Goal: Transaction & Acquisition: Purchase product/service

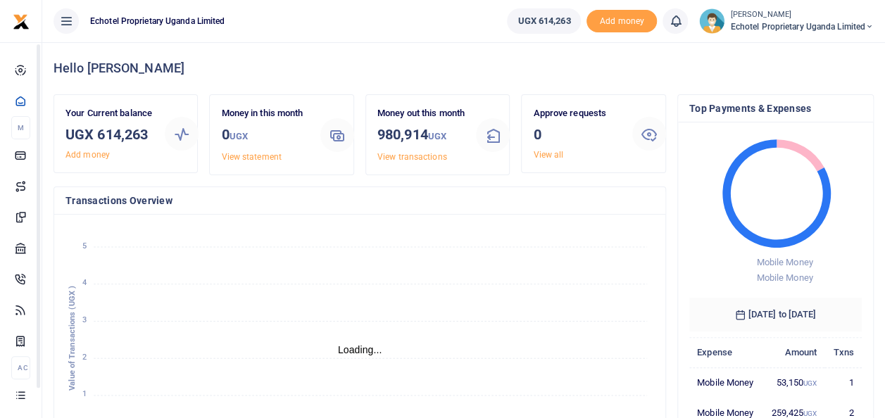
scroll to position [11, 11]
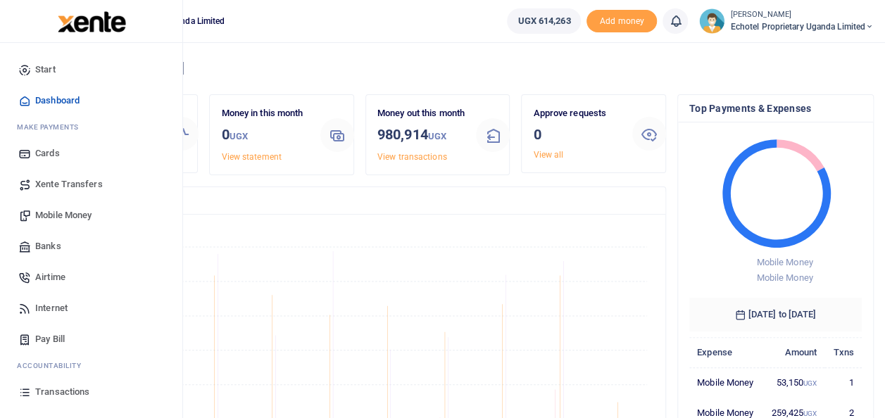
click at [65, 218] on span "Mobile Money" at bounding box center [63, 215] width 56 height 14
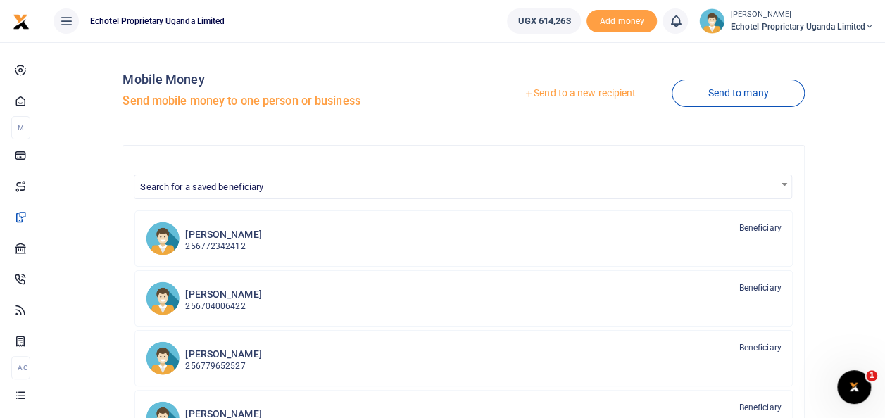
click at [580, 90] on link "Send to a new recipient" at bounding box center [580, 93] width 184 height 25
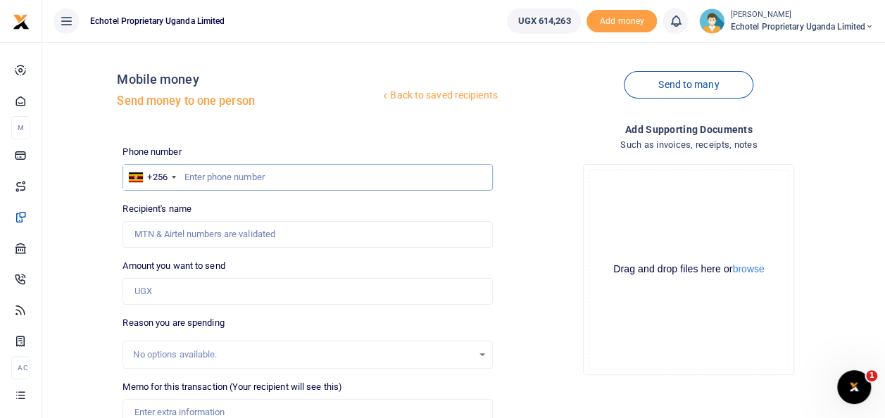
click at [234, 175] on input "text" at bounding box center [308, 177] width 370 height 27
click at [207, 232] on input "Recipient's name" at bounding box center [308, 234] width 370 height 27
type input "T"
type input "Terrence Alinde"
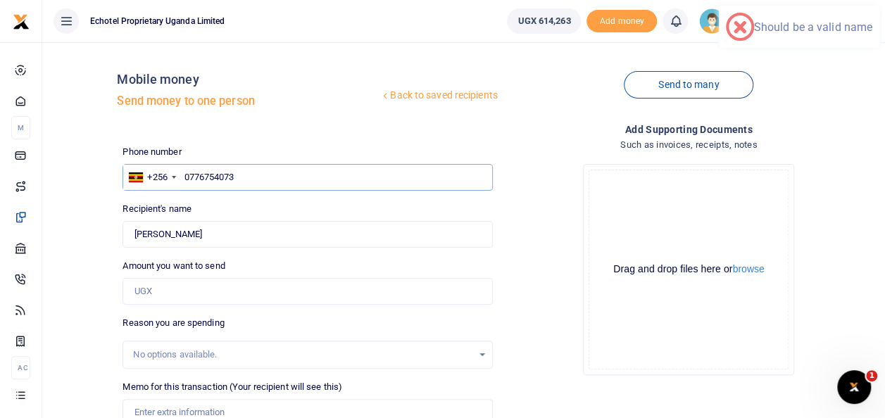
click at [189, 172] on input "0776754073" at bounding box center [308, 177] width 370 height 27
type input "776754073"
click at [163, 294] on input "Amount you want to send" at bounding box center [308, 291] width 370 height 27
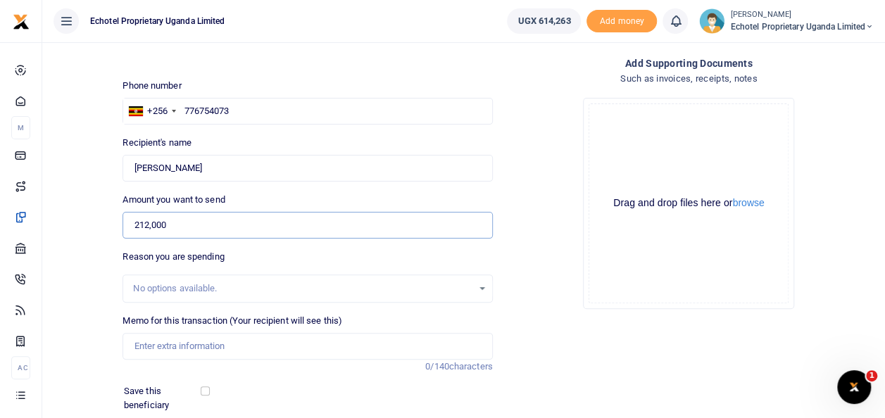
scroll to position [141, 0]
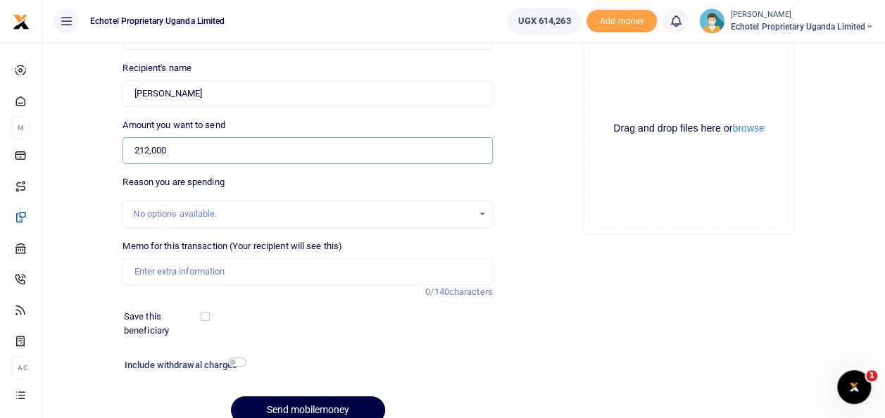
type input "212,000"
click at [175, 262] on input "Memo for this transaction (Your recipient will see this)" at bounding box center [308, 271] width 370 height 27
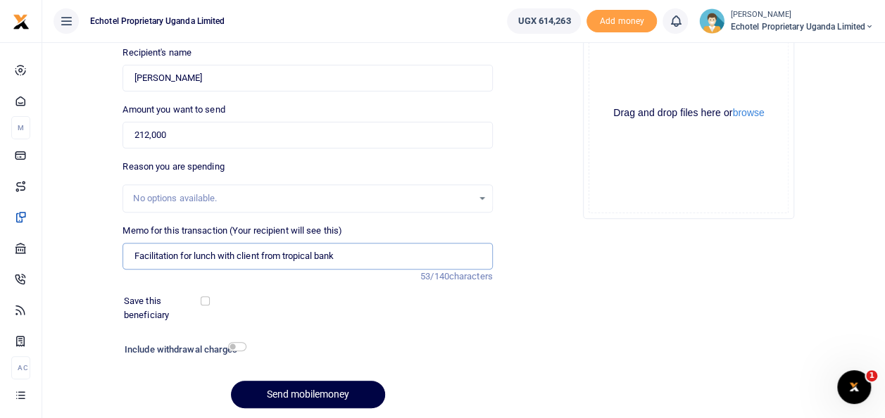
scroll to position [134, 0]
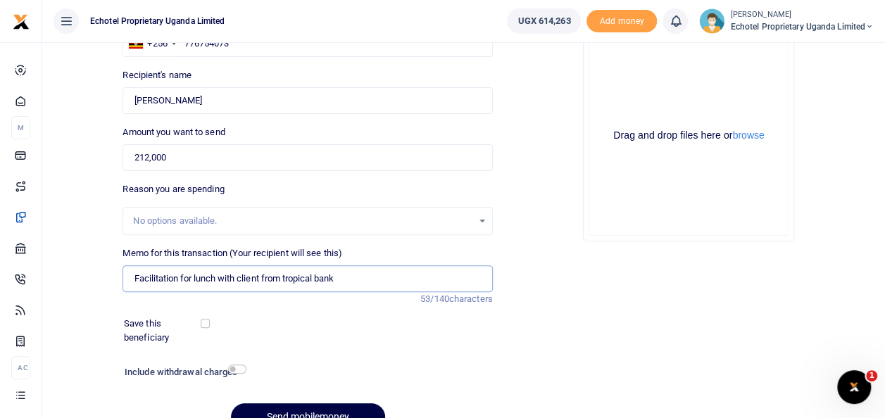
type input "Facilitation for lunch with client from tropical bank"
click at [231, 370] on input "checkbox" at bounding box center [237, 369] width 18 height 9
checkbox input "true"
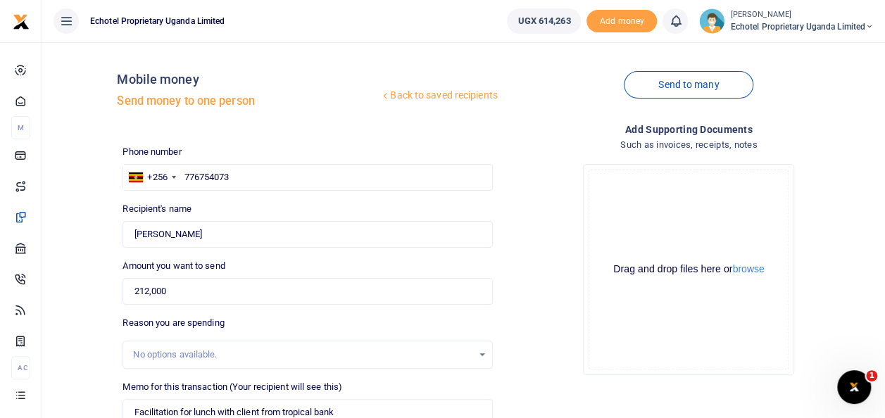
scroll to position [211, 0]
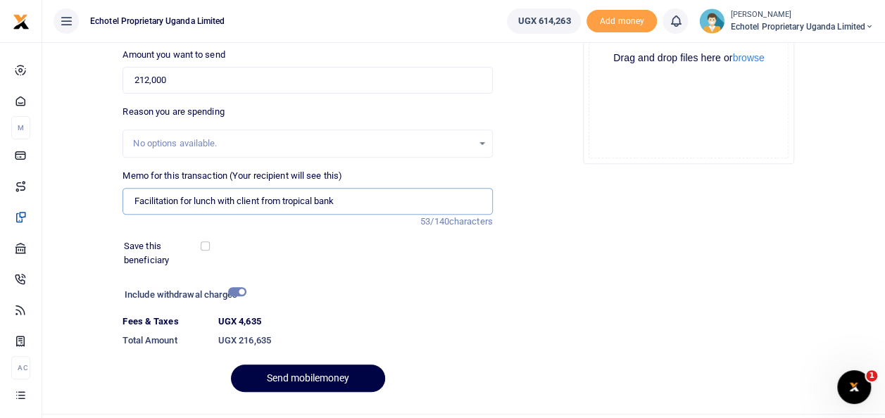
click at [264, 201] on input "Facilitation for lunch with client from tropical bank" at bounding box center [308, 201] width 370 height 27
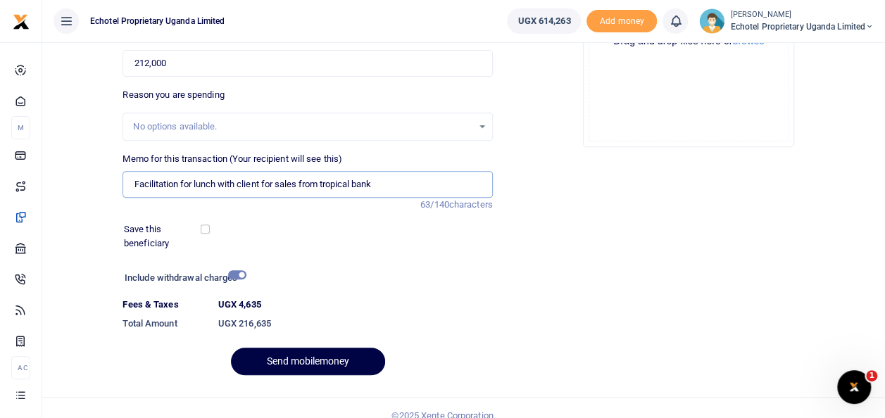
scroll to position [243, 0]
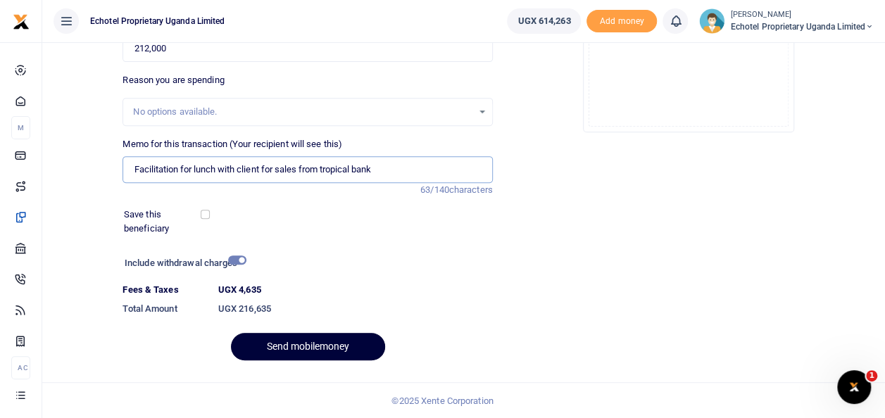
type input "Facilitation for lunch with client for sales from tropical bank"
click at [338, 343] on button "Send mobilemoney" at bounding box center [308, 346] width 154 height 27
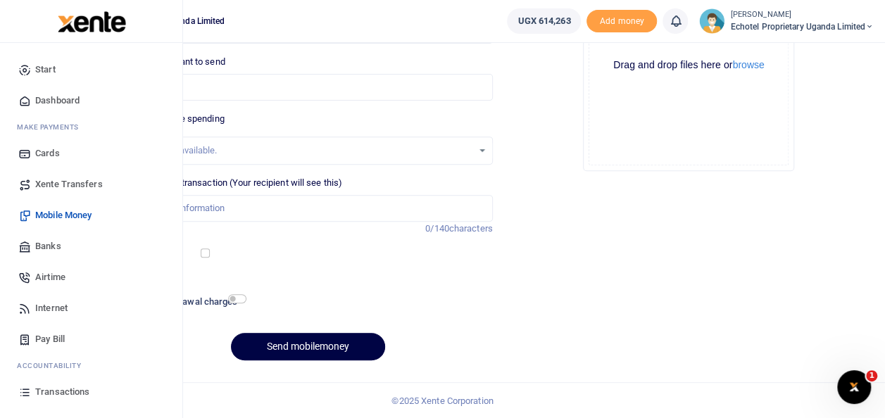
click at [46, 388] on span "Transactions" at bounding box center [62, 392] width 54 height 14
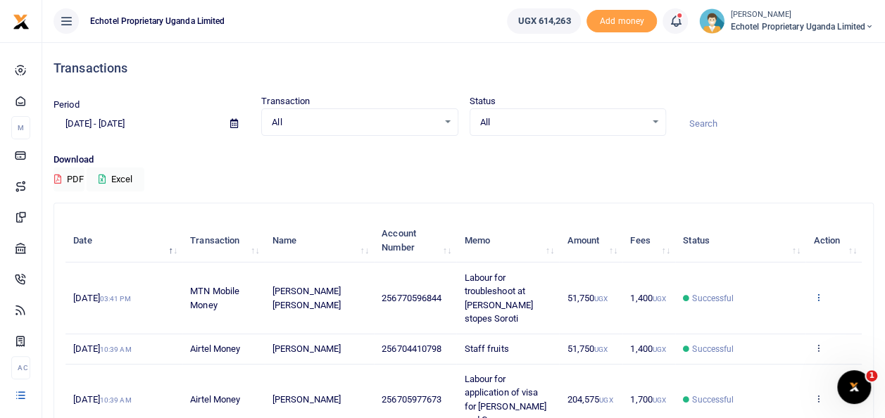
click at [818, 296] on icon at bounding box center [817, 297] width 9 height 10
click at [746, 319] on link "View details" at bounding box center [766, 321] width 111 height 20
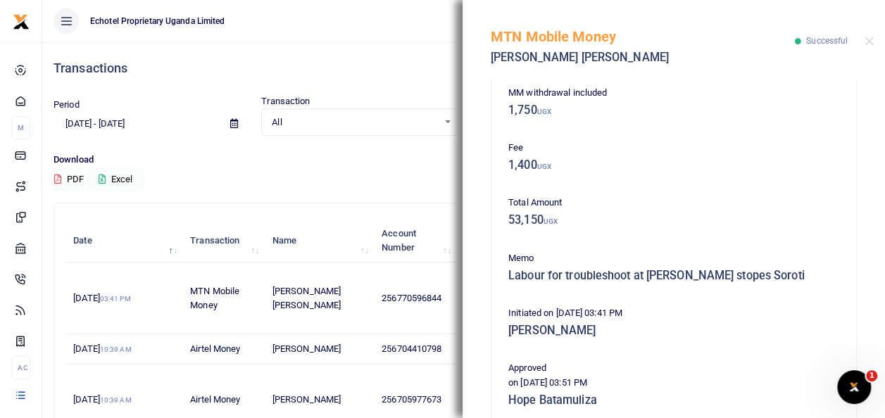
scroll to position [352, 0]
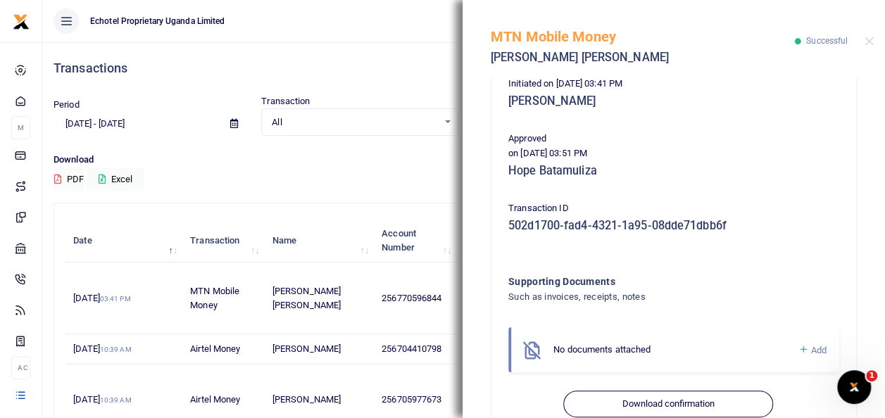
click at [811, 350] on span "Add" at bounding box center [818, 350] width 15 height 11
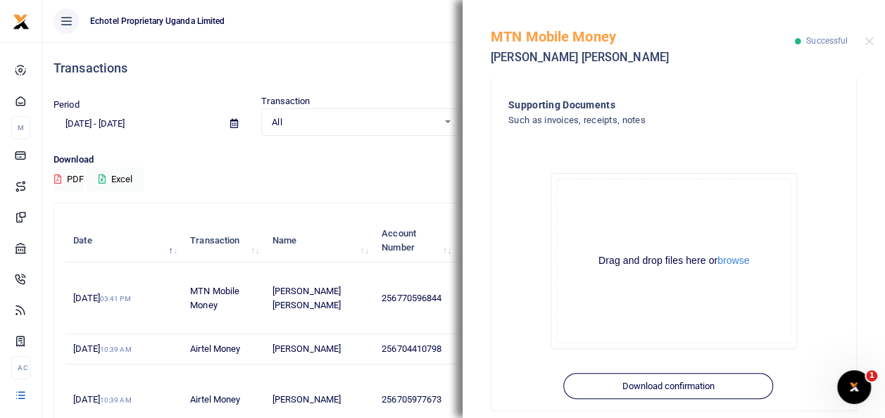
scroll to position [544, 0]
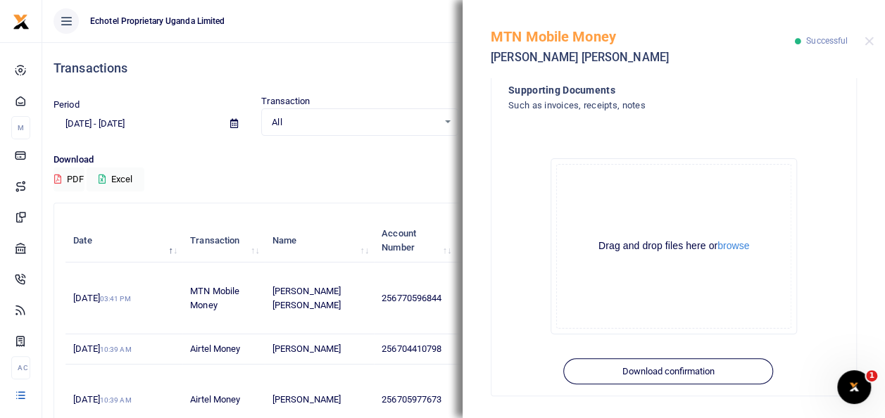
click at [875, 42] on div "MTN Mobile Money Ahmed Abdallah Bagonza Successful" at bounding box center [674, 39] width 422 height 78
click at [866, 43] on button "Close" at bounding box center [869, 41] width 9 height 9
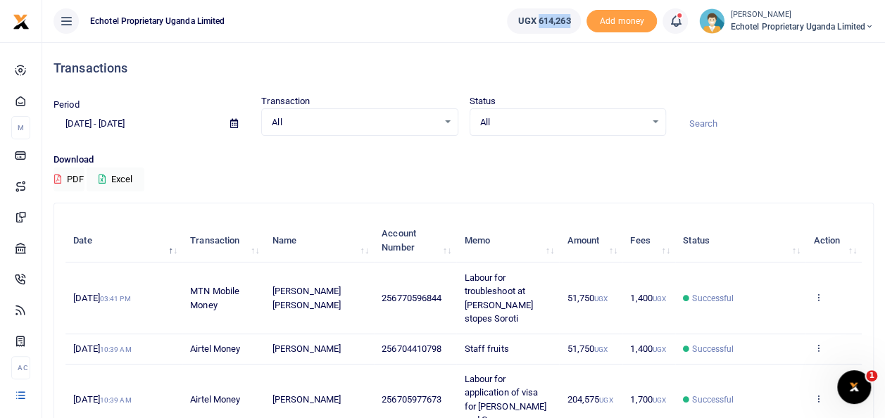
drag, startPoint x: 567, startPoint y: 19, endPoint x: 532, endPoint y: 27, distance: 36.0
click at [532, 27] on link "UGX 614,263" at bounding box center [544, 20] width 74 height 25
copy span "614,263"
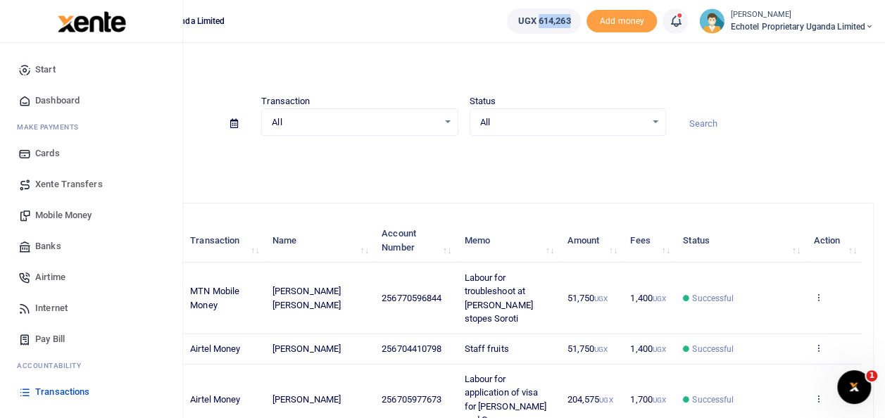
click at [69, 386] on span "Transactions" at bounding box center [62, 392] width 54 height 14
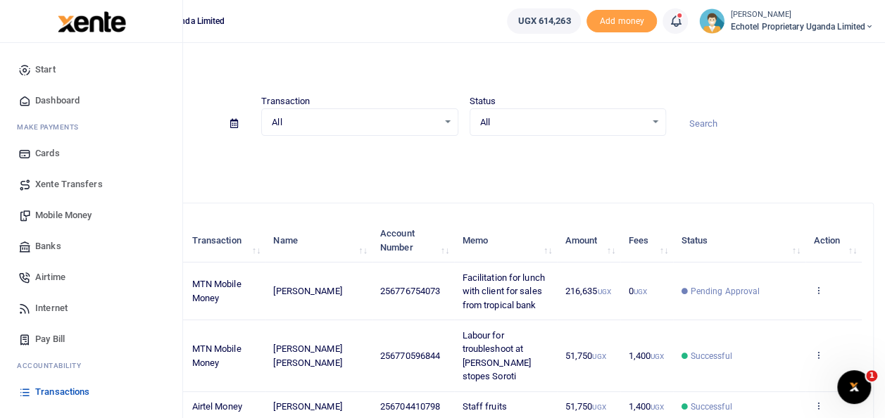
click at [58, 215] on span "Mobile Money" at bounding box center [63, 215] width 56 height 14
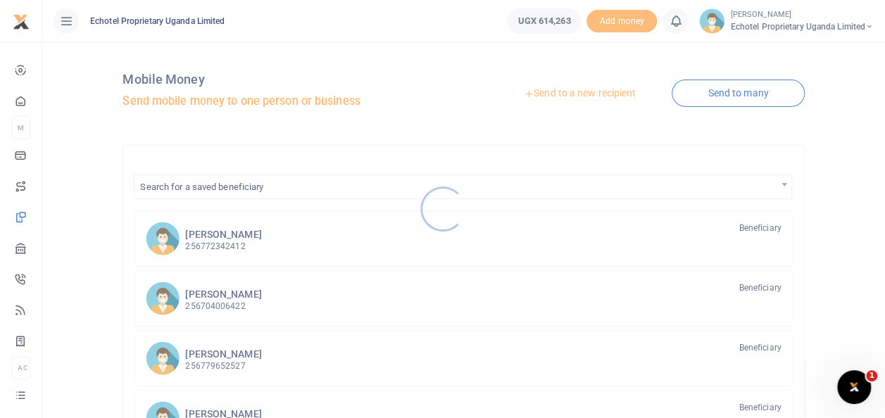
click at [241, 242] on div at bounding box center [442, 209] width 885 height 418
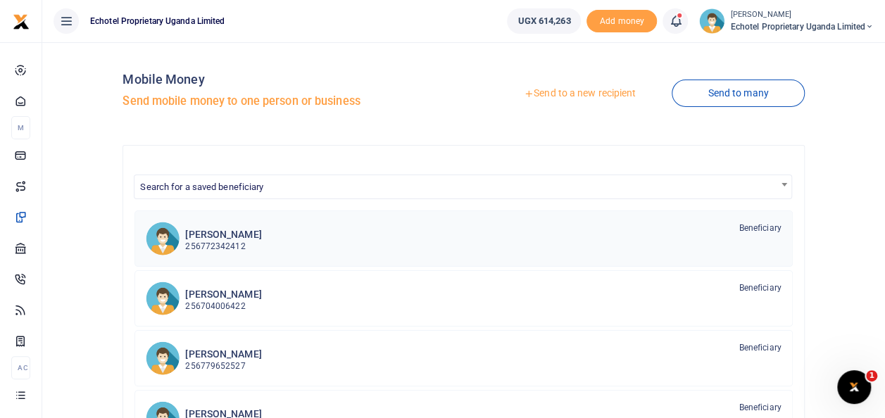
click at [236, 242] on p "256772342412" at bounding box center [223, 246] width 76 height 13
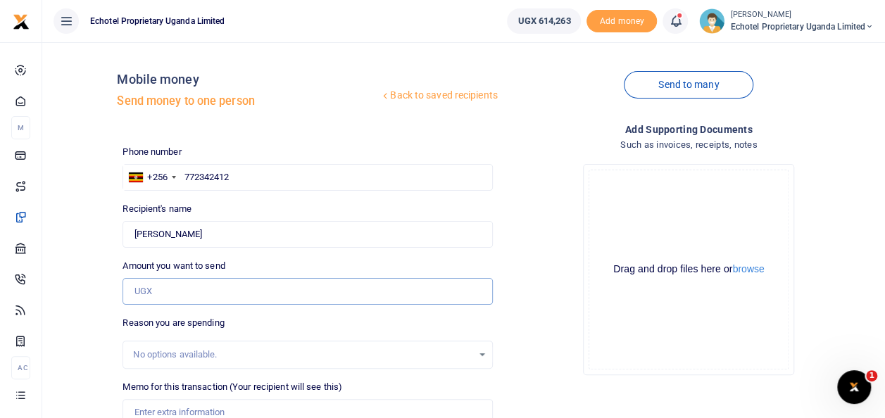
click at [144, 292] on input "Amount you want to send" at bounding box center [308, 291] width 370 height 27
type input "50,000"
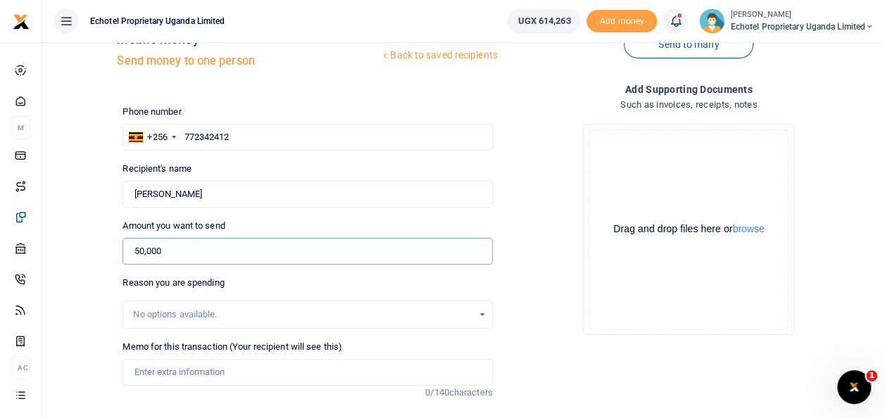
scroll to position [70, 0]
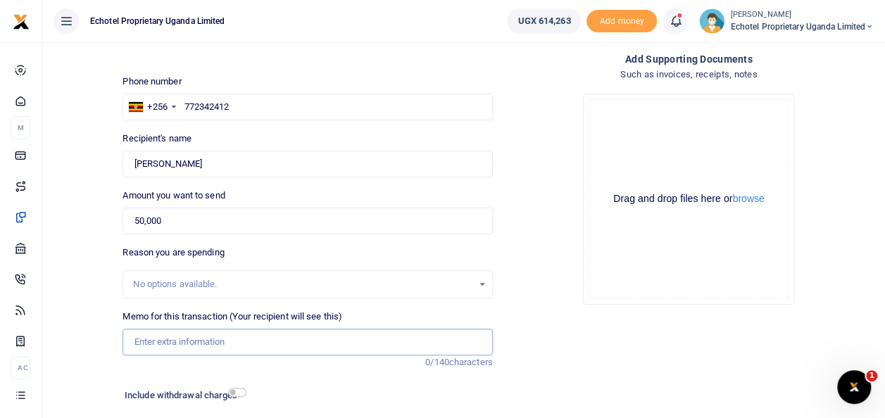
click at [158, 338] on input "Memo for this transaction (Your recipient will see this)" at bounding box center [308, 342] width 370 height 27
click at [546, 125] on div "Drop your files here Drag and drop files here or browse Powered by Uppy" at bounding box center [689, 199] width 370 height 234
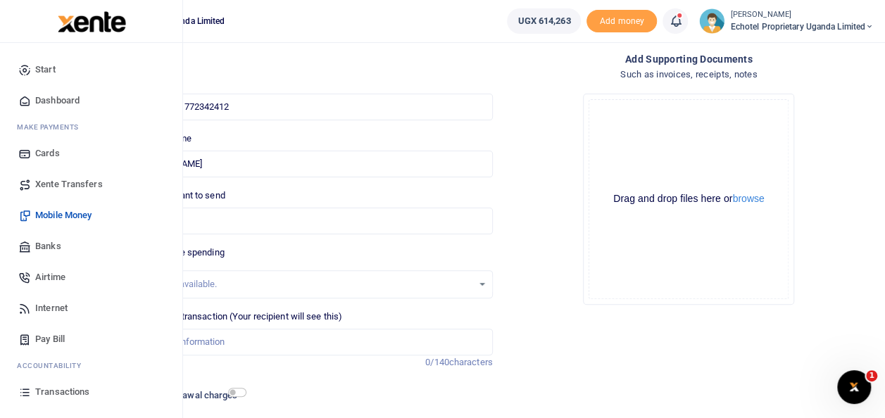
click at [72, 214] on span "Mobile Money" at bounding box center [63, 215] width 56 height 14
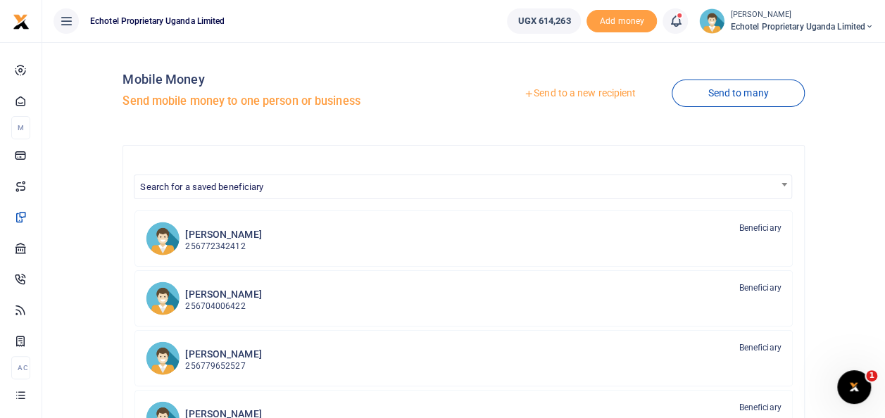
click at [559, 91] on link "Send to a new recipient" at bounding box center [580, 93] width 184 height 25
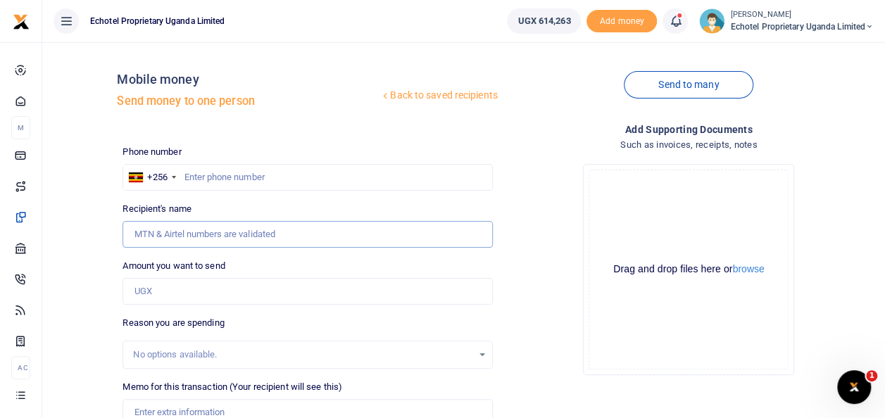
click at [193, 232] on input "Recipient's name" at bounding box center [308, 234] width 370 height 27
type input "Walusimbi Julius Mark"
drag, startPoint x: 242, startPoint y: 236, endPoint x: 77, endPoint y: 242, distance: 164.9
click at [77, 242] on div "Back to saved recipients Mobile money Send money to one person Send to many Pho…" at bounding box center [464, 315] width 832 height 522
click at [156, 235] on input "Recipient's name" at bounding box center [308, 234] width 370 height 27
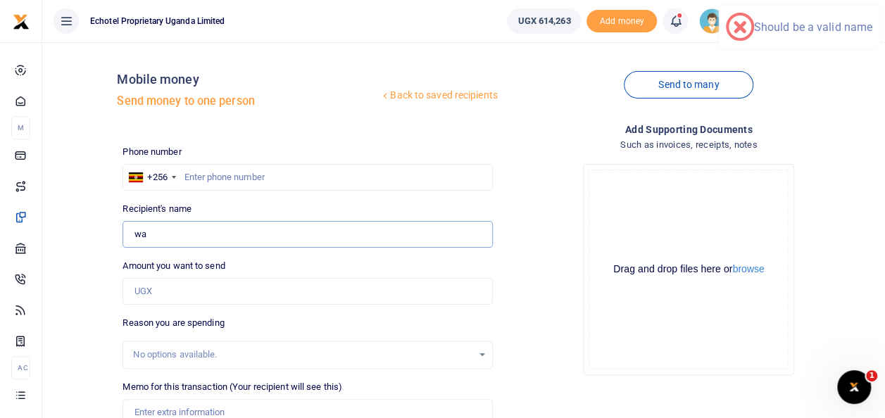
type input "Walusimbi Julius Mark"
click at [190, 173] on input "0774275041" at bounding box center [308, 177] width 370 height 27
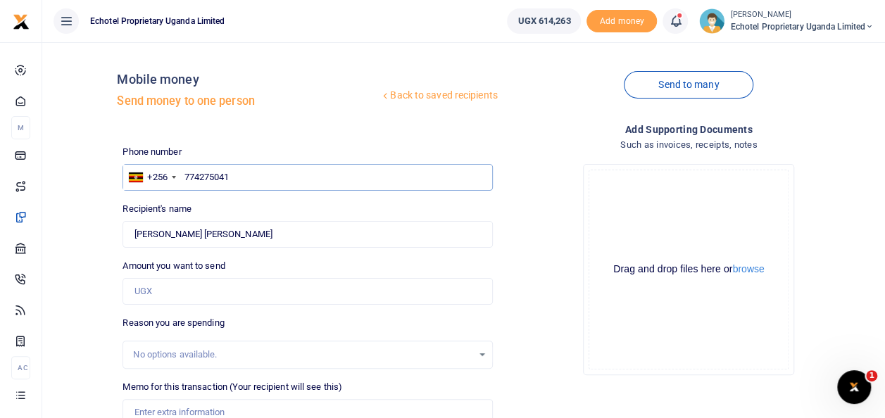
scroll to position [70, 0]
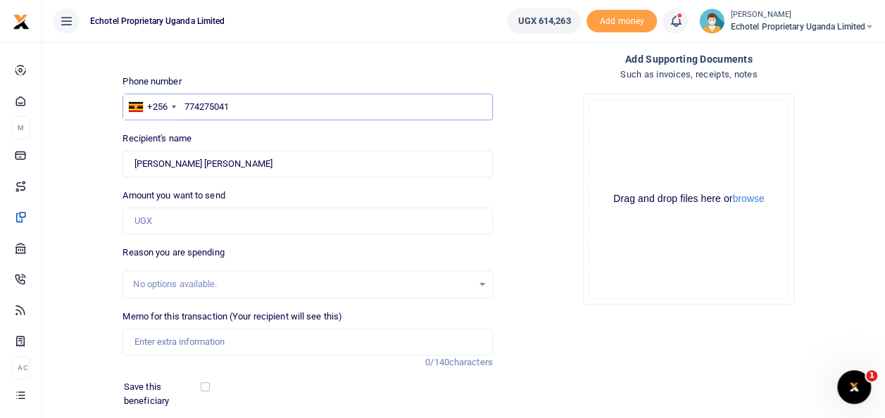
type input "774275041"
click at [172, 219] on input "Amount you want to send" at bounding box center [308, 221] width 370 height 27
type input "50,000"
click at [163, 335] on input "Memo for this transaction (Your recipient will see this)" at bounding box center [308, 342] width 370 height 27
type input "Fuel top up for UBL 418Z"
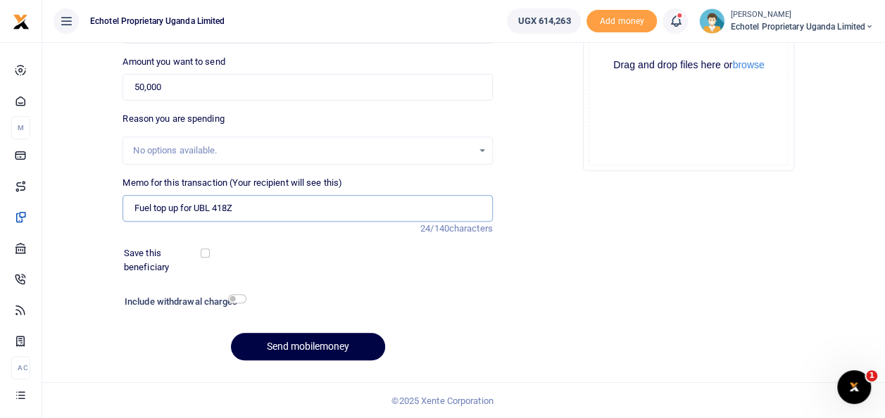
scroll to position [0, 0]
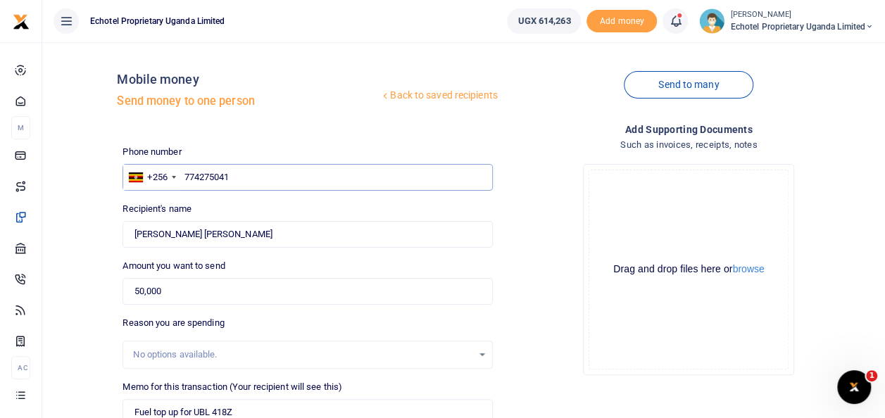
drag, startPoint x: 186, startPoint y: 177, endPoint x: 192, endPoint y: 182, distance: 8.0
click at [186, 177] on input "774275041" at bounding box center [308, 177] width 370 height 27
click at [306, 103] on h5 "Send money to one person" at bounding box center [248, 101] width 263 height 14
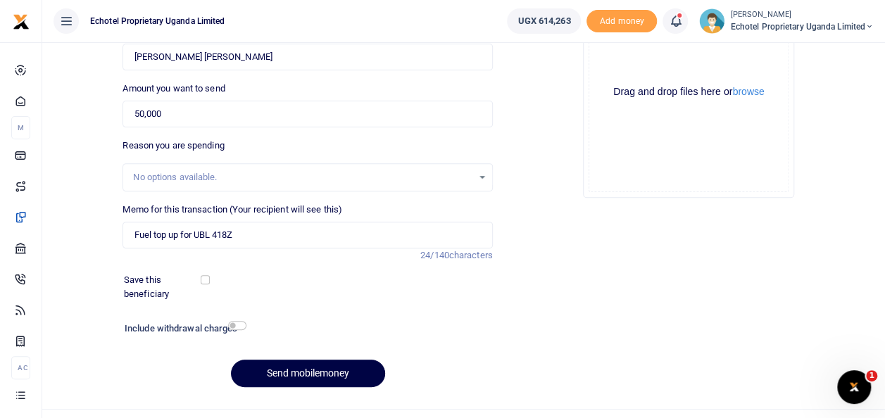
scroll to position [204, 0]
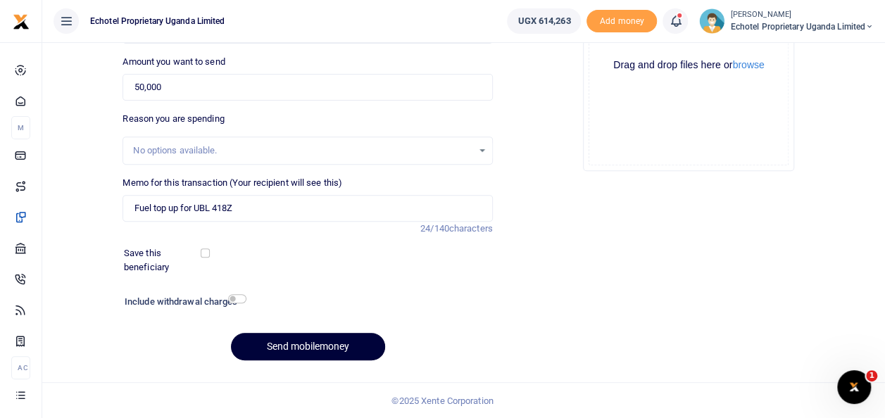
click at [320, 342] on button "Send mobilemoney" at bounding box center [308, 346] width 154 height 27
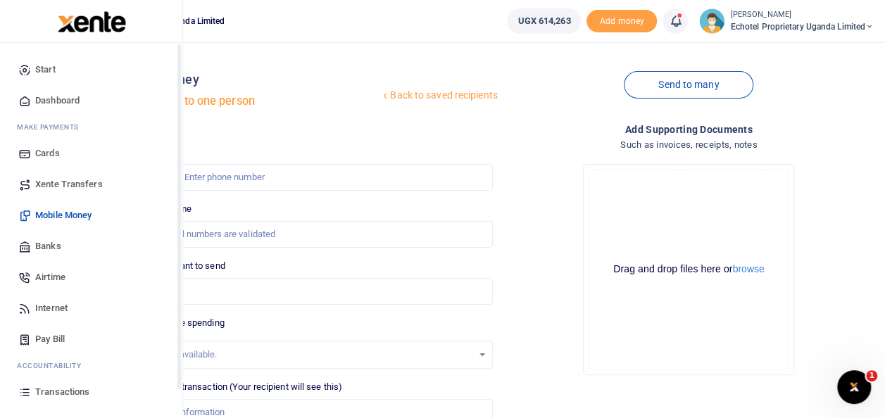
click at [49, 392] on span "Transactions" at bounding box center [62, 392] width 54 height 14
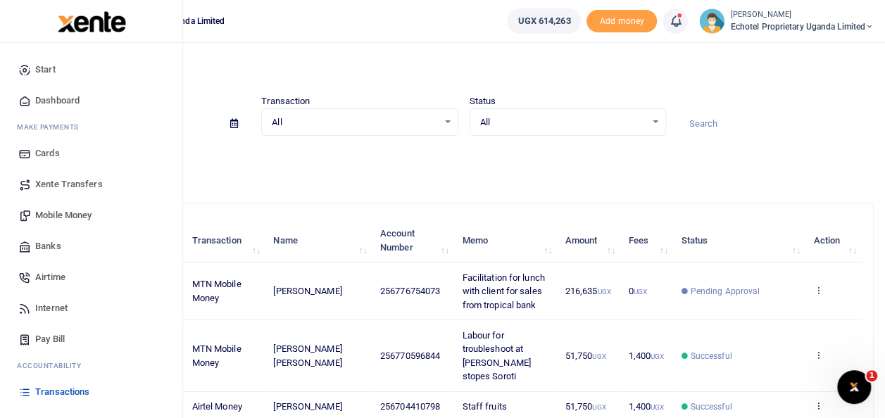
click at [49, 392] on span "Transactions" at bounding box center [62, 392] width 54 height 14
